Goal: Task Accomplishment & Management: Use online tool/utility

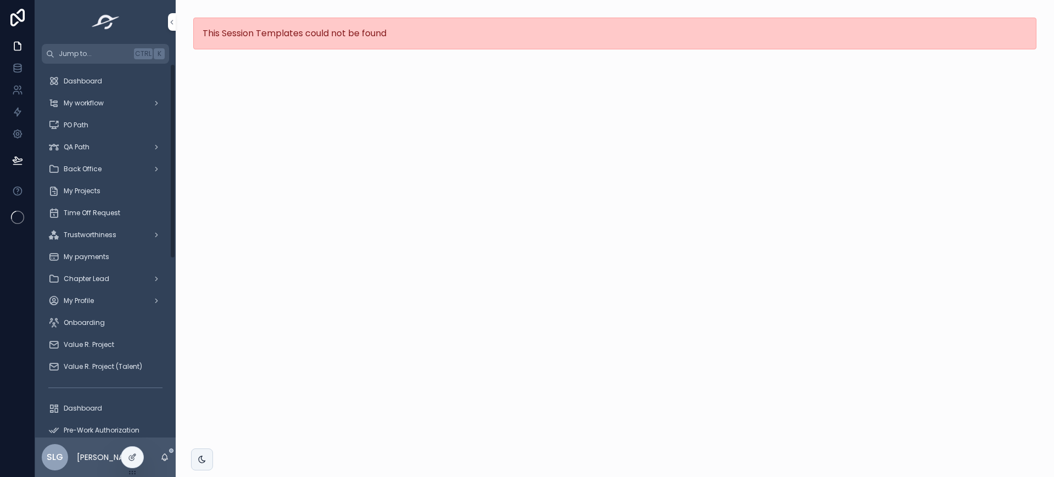
click at [83, 190] on span "My Projects" at bounding box center [82, 191] width 37 height 9
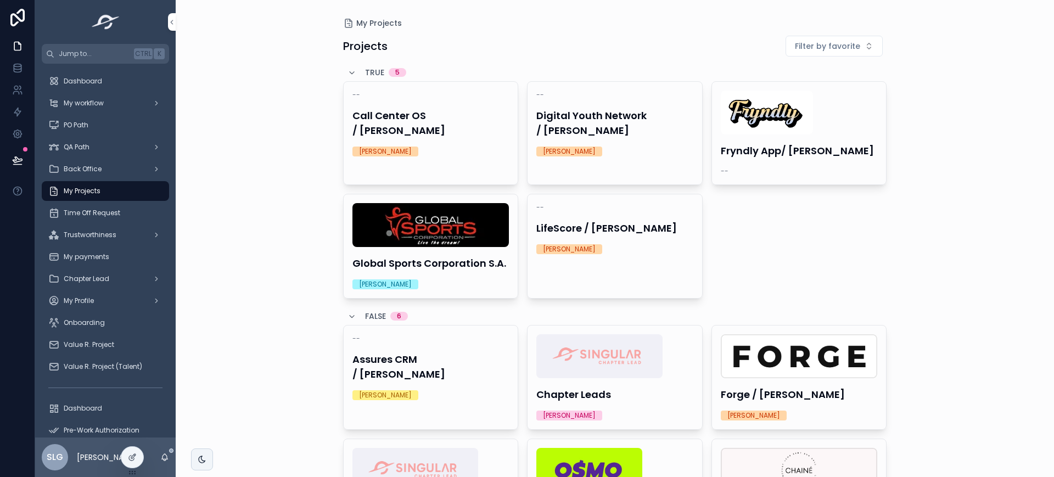
click at [613, 463] on img "scrollable content" at bounding box center [589, 470] width 106 height 44
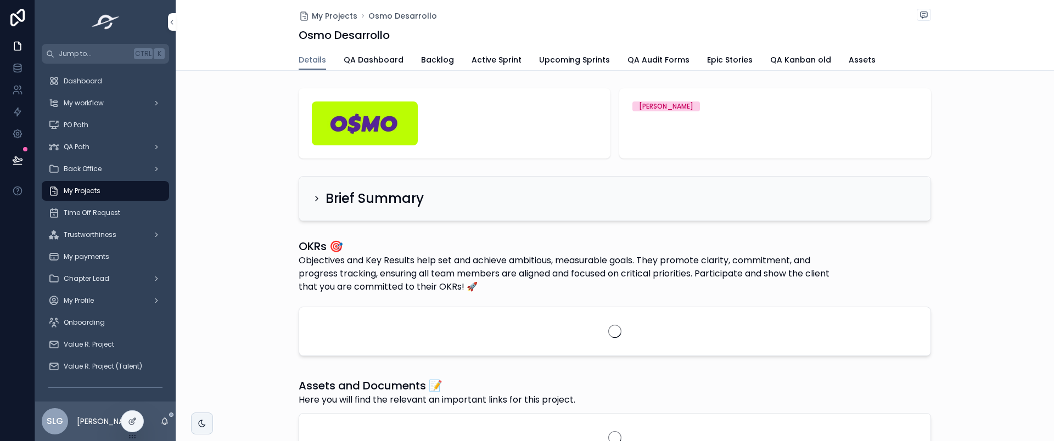
click at [490, 57] on span "Active Sprint" at bounding box center [496, 59] width 50 height 11
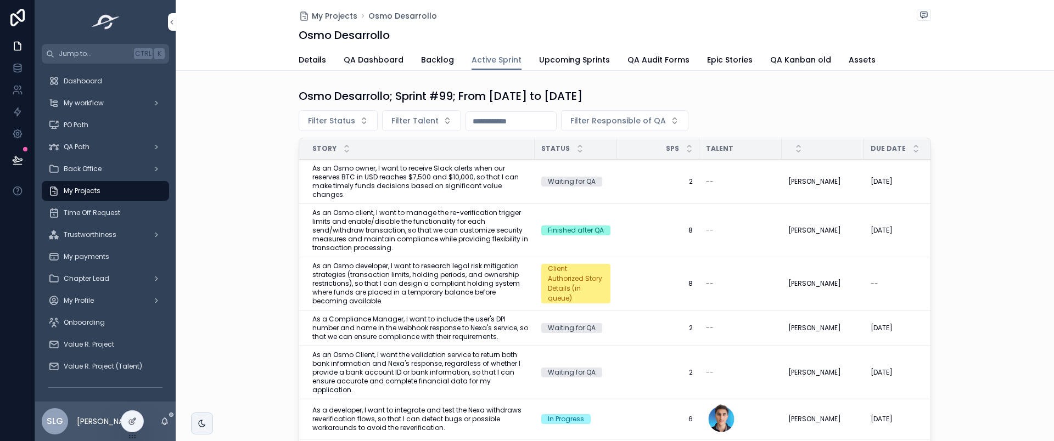
scroll to position [29, 0]
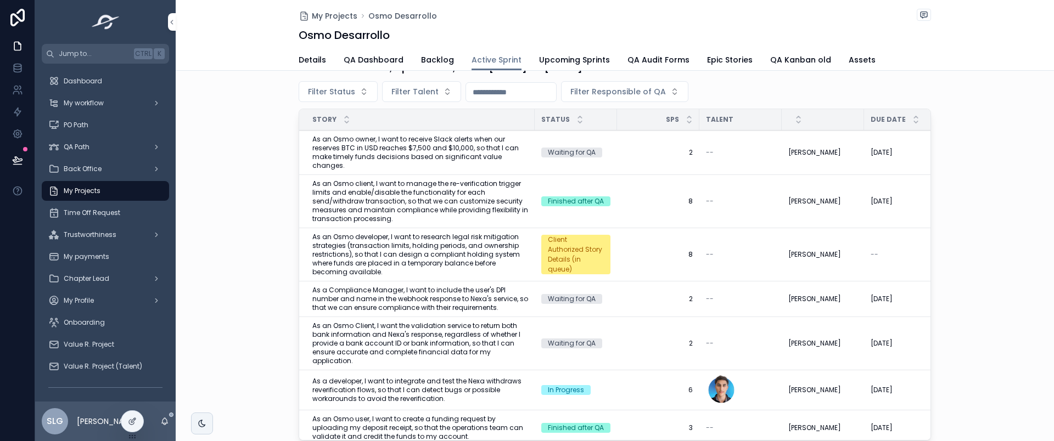
click at [397, 88] on span "Filter Talent" at bounding box center [414, 91] width 47 height 11
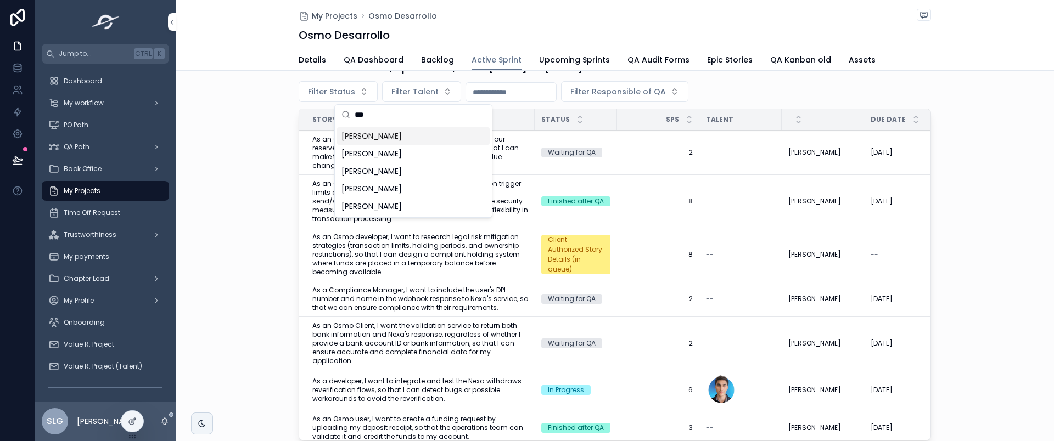
type input "***"
click at [402, 131] on span "[PERSON_NAME]" at bounding box center [371, 136] width 60 height 11
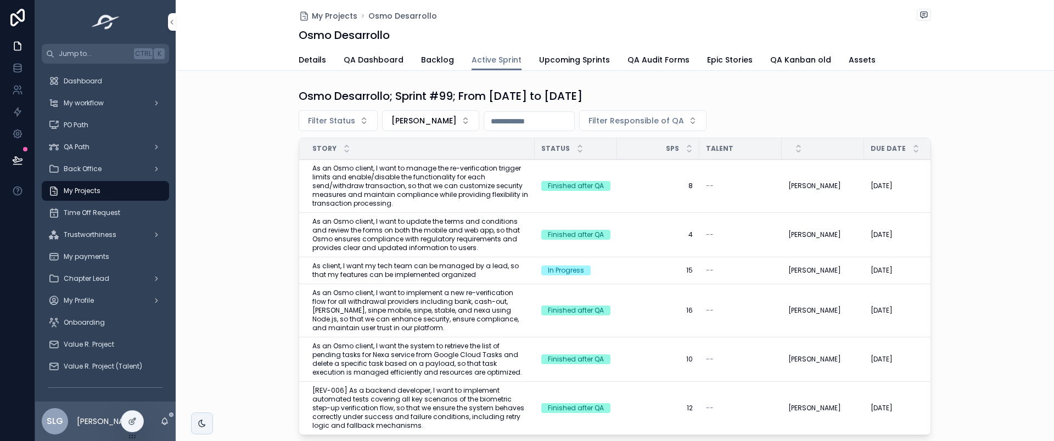
click at [406, 116] on span "[PERSON_NAME]" at bounding box center [423, 120] width 65 height 11
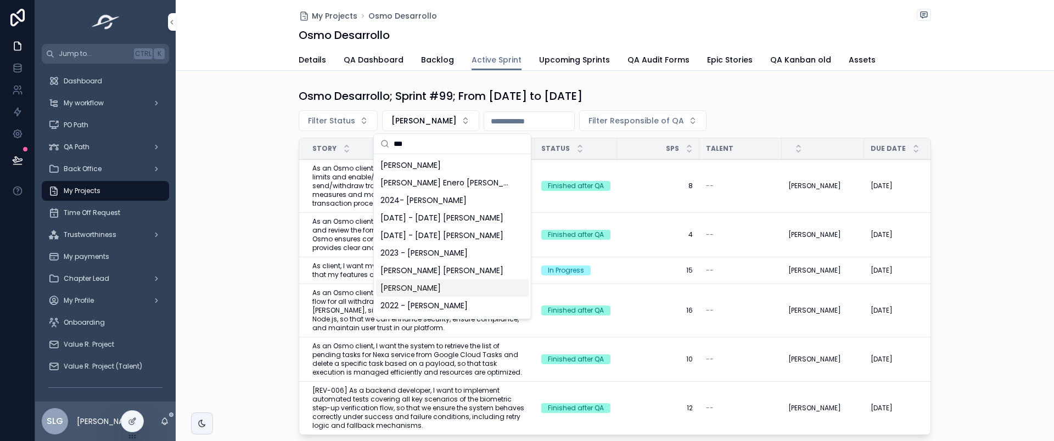
type input "***"
click at [455, 281] on div "[PERSON_NAME]" at bounding box center [452, 288] width 153 height 18
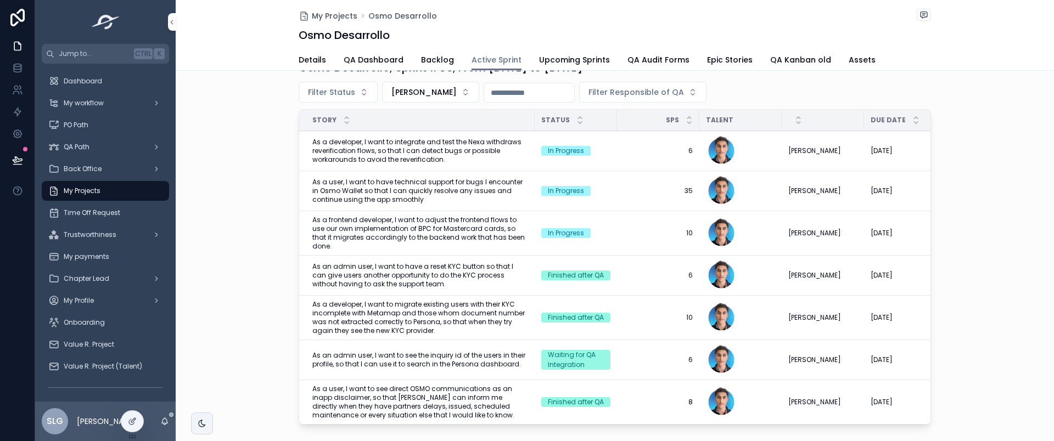
scroll to position [35, 0]
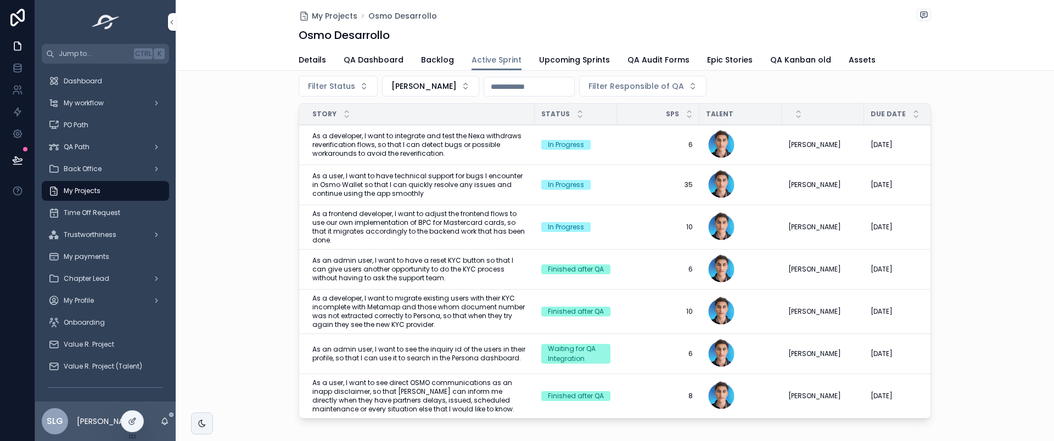
click at [436, 92] on button "[PERSON_NAME]" at bounding box center [430, 86] width 97 height 21
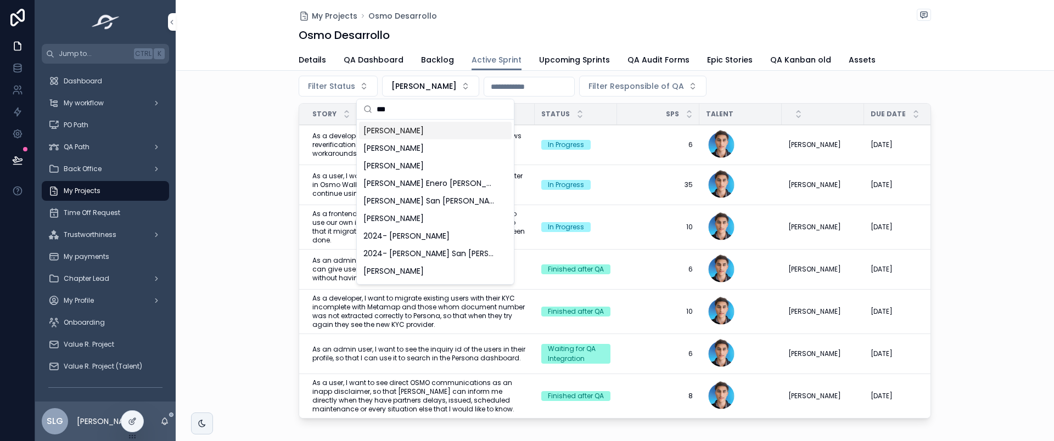
type input "***"
click at [424, 127] on span "[PERSON_NAME]" at bounding box center [393, 130] width 60 height 11
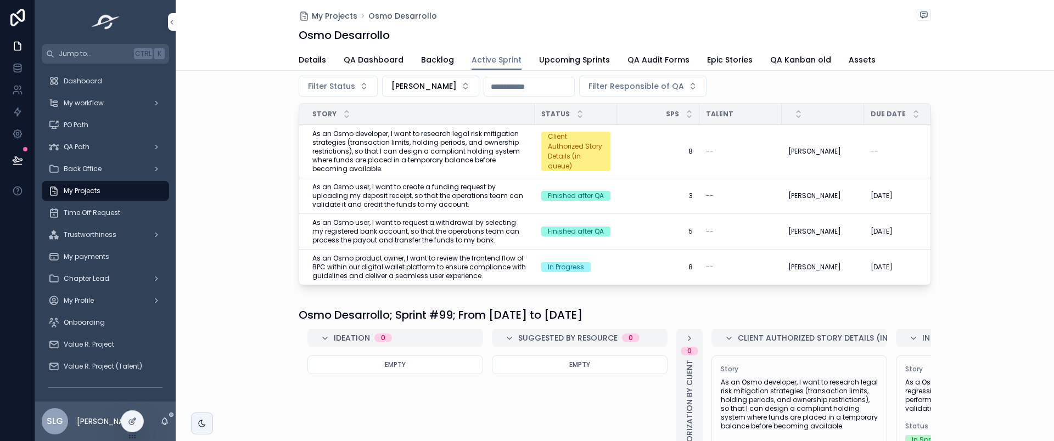
click at [447, 86] on span "[PERSON_NAME]" at bounding box center [423, 86] width 65 height 11
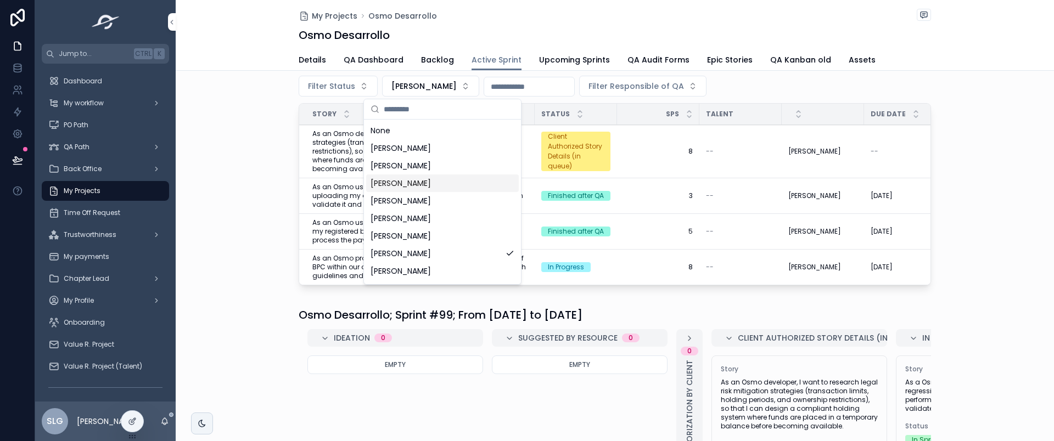
click at [239, 229] on div "Osmo Desarrollo; Sprint #99; From [DATE] to [DATE] Filter Status [PERSON_NAME] …" at bounding box center [615, 171] width 878 height 245
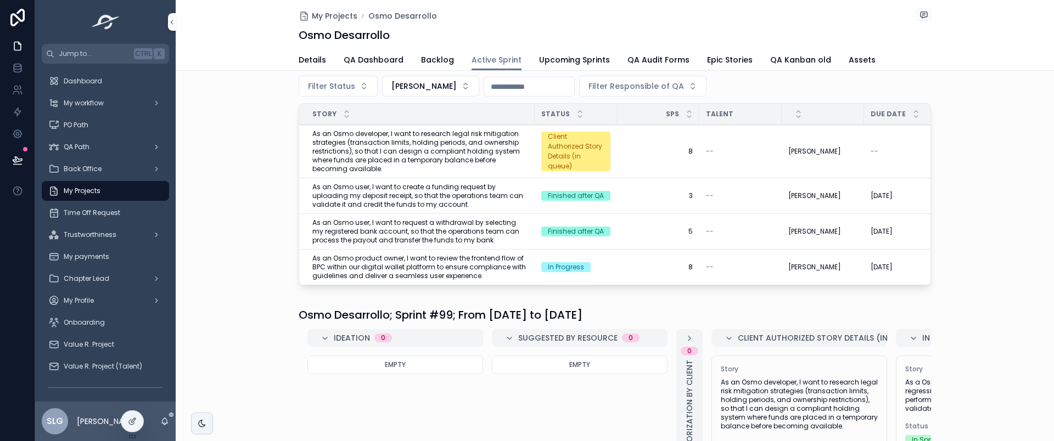
click at [413, 91] on span "[PERSON_NAME]" at bounding box center [423, 86] width 65 height 11
type input "*"
type input "*****"
click at [256, 263] on div "Osmo Desarrollo; Sprint #99; From [DATE] to [DATE] Filter Status [PERSON_NAME] …" at bounding box center [615, 171] width 878 height 245
click at [451, 85] on span "[PERSON_NAME]" at bounding box center [423, 86] width 65 height 11
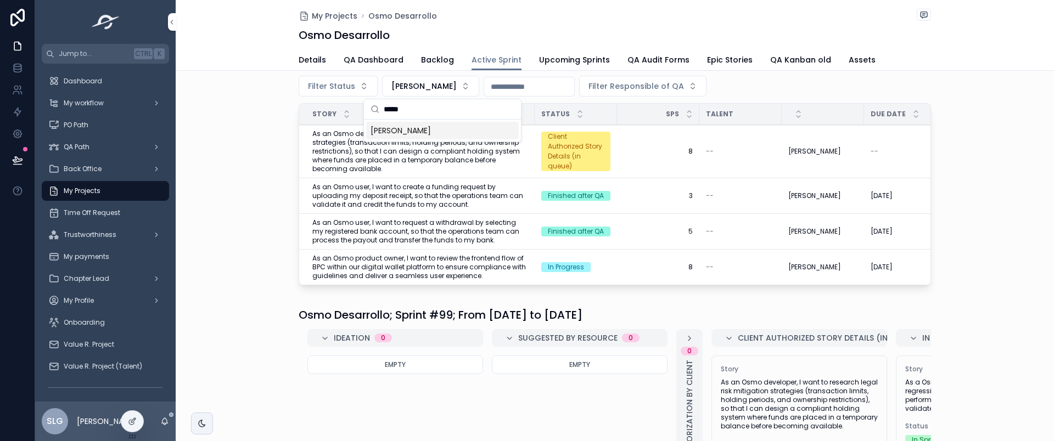
type input "*****"
click at [431, 134] on span "[PERSON_NAME]" at bounding box center [400, 130] width 60 height 11
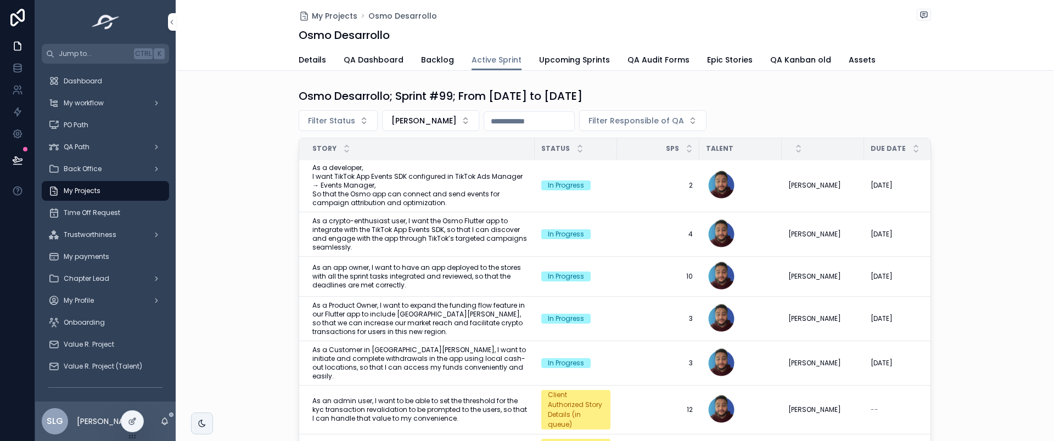
scroll to position [83, 0]
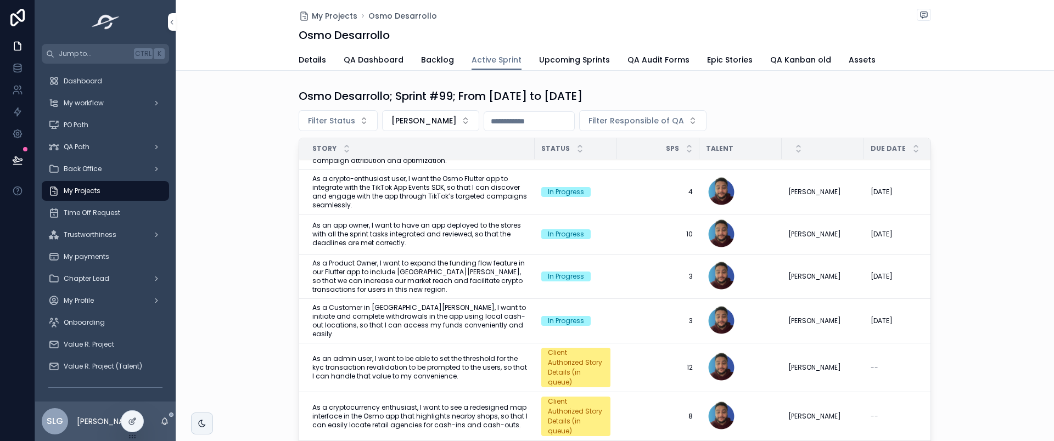
click at [424, 119] on span "[PERSON_NAME]" at bounding box center [423, 120] width 65 height 11
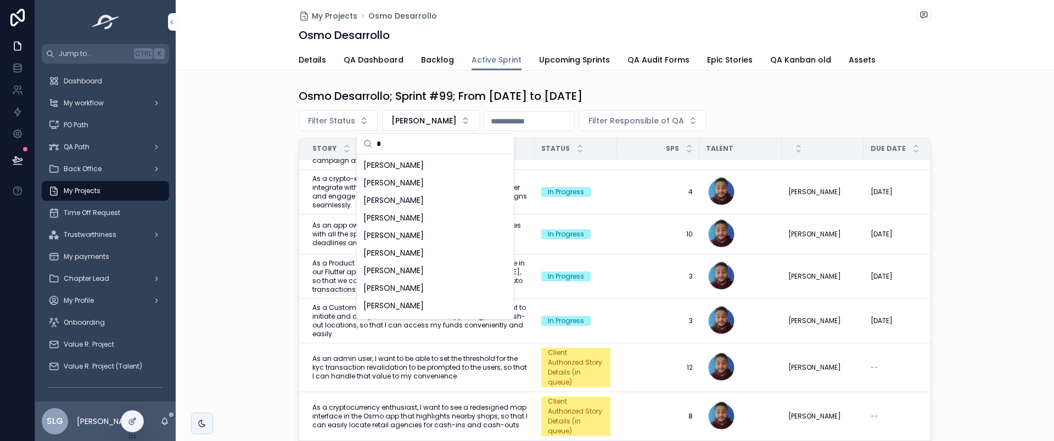
type input "*"
click at [286, 165] on div "Osmo Desarrollo; Sprint #99; From [DATE] to [DATE] Filter Status [PERSON_NAME] …" at bounding box center [615, 281] width 878 height 395
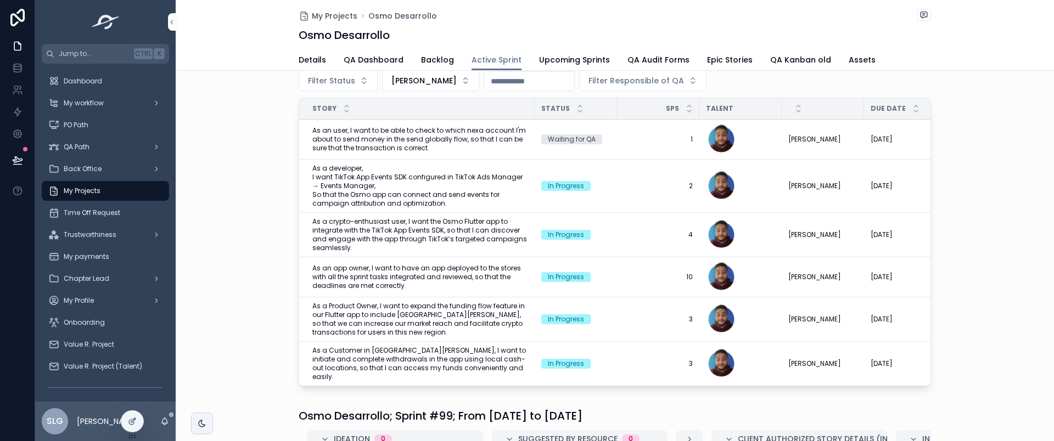
scroll to position [0, 0]
click at [437, 83] on span "[PERSON_NAME]" at bounding box center [423, 80] width 65 height 11
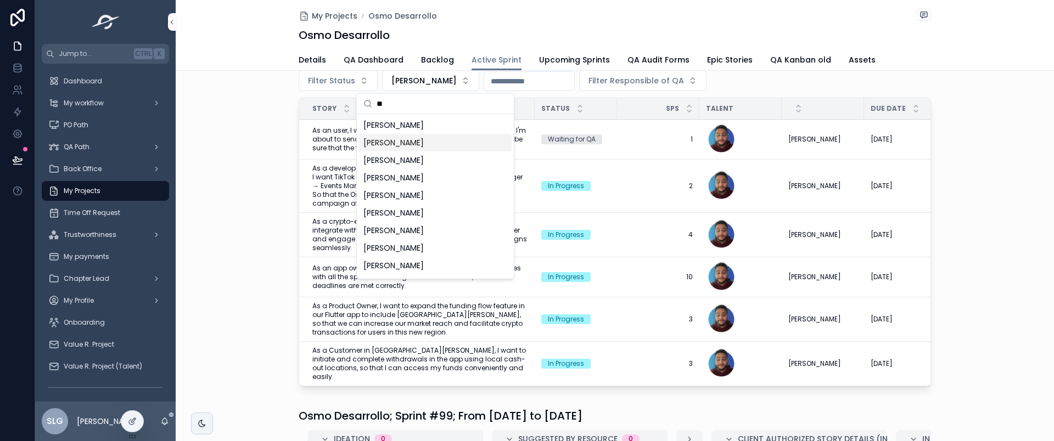
type input "**"
click at [427, 149] on div "[PERSON_NAME]" at bounding box center [435, 143] width 153 height 18
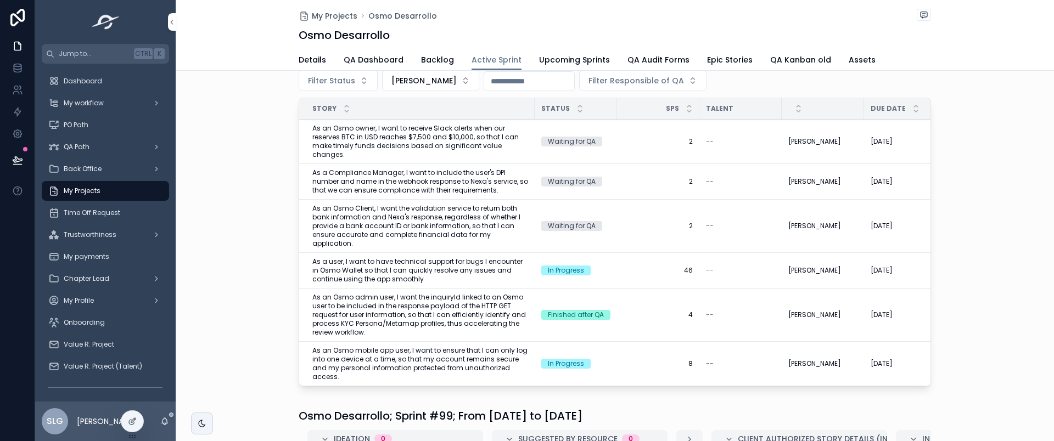
click at [437, 89] on button "[PERSON_NAME]" at bounding box center [430, 80] width 97 height 21
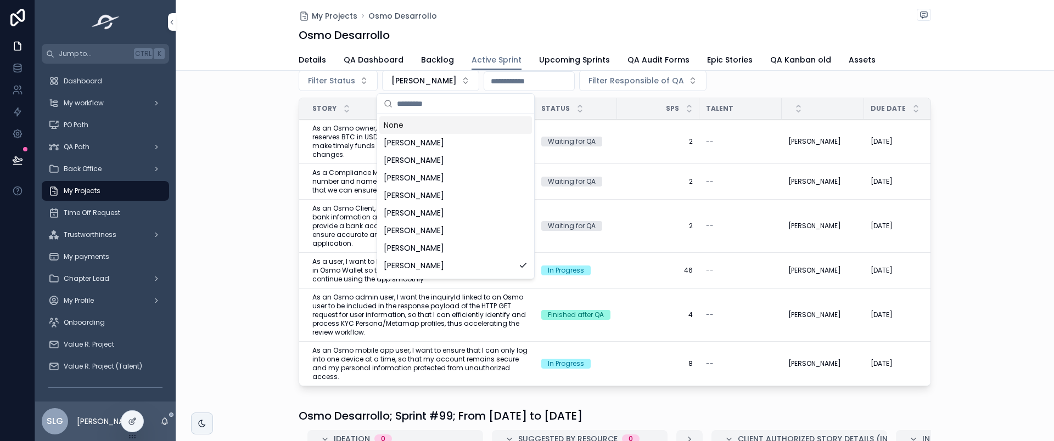
click at [413, 123] on div "None" at bounding box center [455, 125] width 153 height 18
